Goal: Task Accomplishment & Management: Complete application form

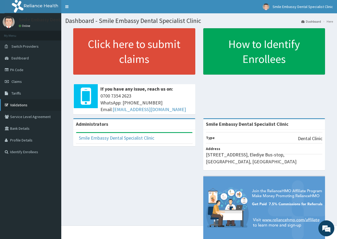
click at [35, 102] on link "Validations" at bounding box center [30, 105] width 61 height 12
click at [31, 74] on link "PA Code" at bounding box center [30, 70] width 61 height 12
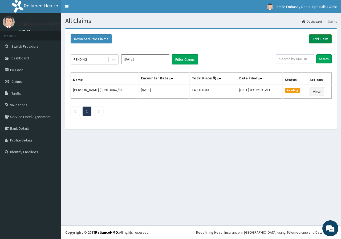
click at [323, 38] on link "Add Claim" at bounding box center [320, 38] width 23 height 9
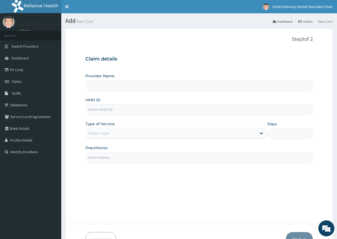
click at [126, 85] on input "Provider Name" at bounding box center [199, 86] width 227 height 10
type input "Smile Embassy Dental Specialist Clinic"
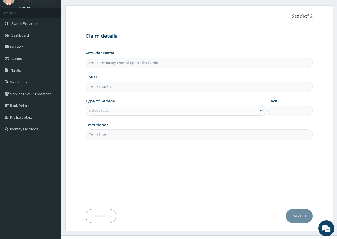
scroll to position [33, 0]
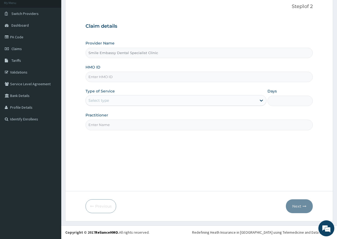
click at [108, 76] on input "HMO ID" at bounding box center [199, 77] width 227 height 10
paste input "PA/771BBB"
type input "P"
type input "PAU/10011/A"
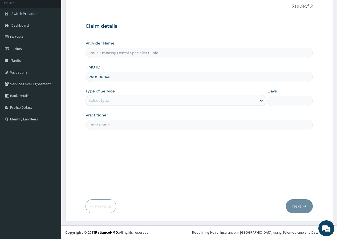
click at [118, 90] on div "Type of Service Select type" at bounding box center [176, 98] width 181 height 18
click at [108, 101] on div "Select type" at bounding box center [99, 100] width 21 height 5
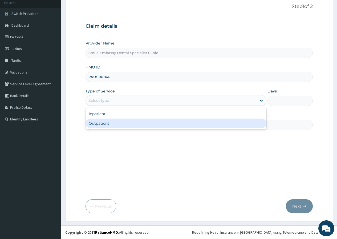
click at [106, 125] on div "Outpatient" at bounding box center [176, 124] width 181 height 10
type input "1"
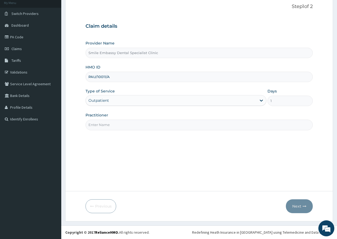
click at [106, 124] on input "Practitioner" at bounding box center [199, 125] width 227 height 10
type input "Dr. Akinsiku"
click at [303, 209] on button "Next" at bounding box center [299, 206] width 27 height 14
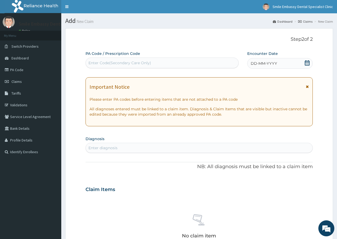
click at [159, 65] on div "Enter Code(Secondary Care Only)" at bounding box center [162, 63] width 152 height 9
paste input "PA/771BBB"
type input "PA/771BBB"
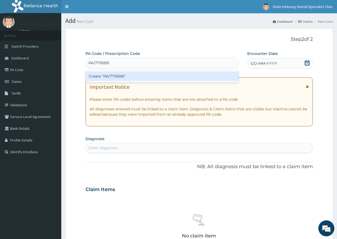
click at [200, 73] on div "Create "PA/771BBB"" at bounding box center [162, 76] width 153 height 10
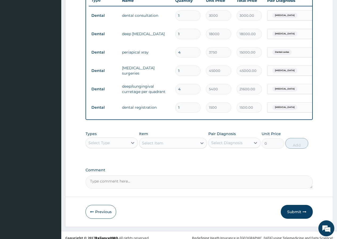
scroll to position [216, 0]
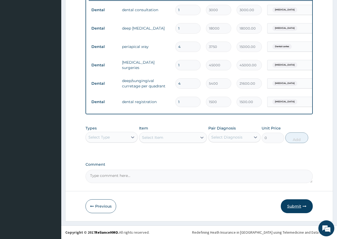
click at [297, 207] on button "Submit" at bounding box center [297, 206] width 32 height 14
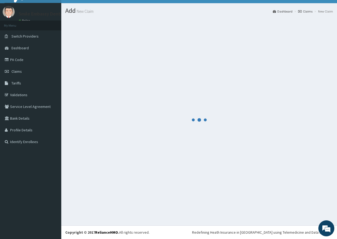
scroll to position [10, 0]
click at [297, 207] on div at bounding box center [199, 119] width 268 height 203
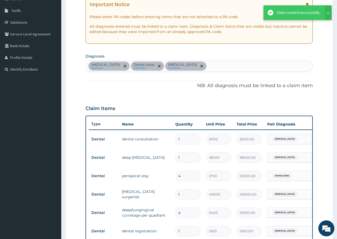
scroll to position [3, 0]
